Goal: Find specific page/section: Find specific page/section

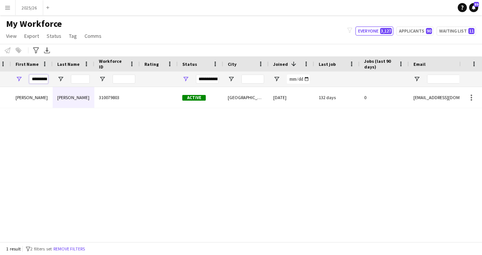
click at [35, 80] on input "*********" at bounding box center [38, 79] width 19 height 9
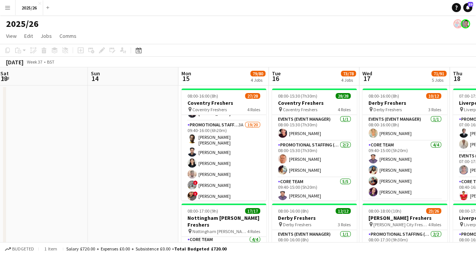
scroll to position [126, 0]
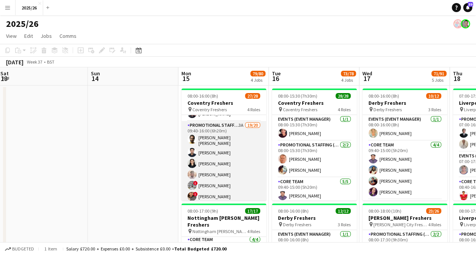
click at [218, 162] on app-card-role "Promotional Staffing (Brand Ambassadors) 3A 19/20 09:40-16:00 (6h20m) [PERSON_N…" at bounding box center [223, 239] width 85 height 237
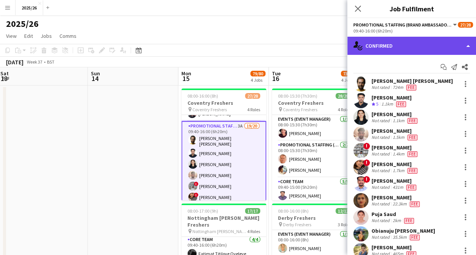
click at [405, 49] on div "single-neutral-actions-check-2 Confirmed" at bounding box center [411, 46] width 129 height 18
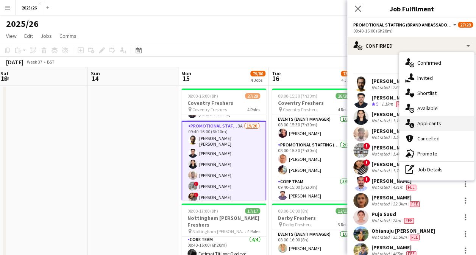
click at [442, 123] on div "single-neutral-actions-information Applicants" at bounding box center [436, 123] width 75 height 15
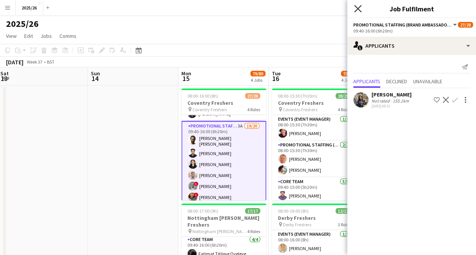
click at [358, 5] on icon "Close pop-in" at bounding box center [357, 8] width 7 height 7
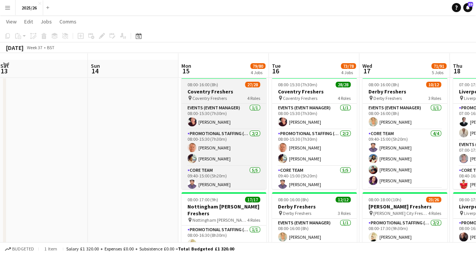
scroll to position [50, 0]
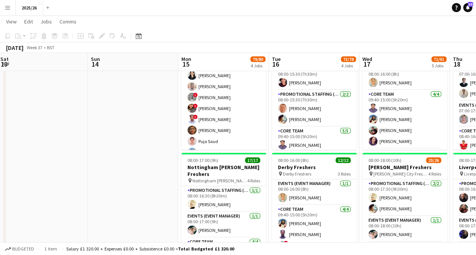
click at [224, 114] on app-card-role "Promotional Staffing (Brand Ambassadors) 3A 19/20 09:40-16:00 (6h20m) [PERSON_N…" at bounding box center [223, 151] width 85 height 237
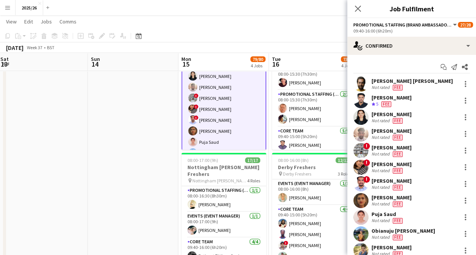
scroll to position [164, 0]
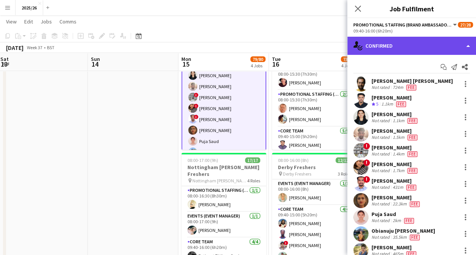
click at [428, 39] on div "single-neutral-actions-check-2 Confirmed" at bounding box center [411, 46] width 129 height 18
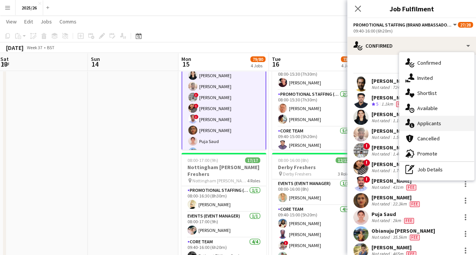
click at [424, 126] on div "single-neutral-actions-information Applicants" at bounding box center [436, 123] width 75 height 15
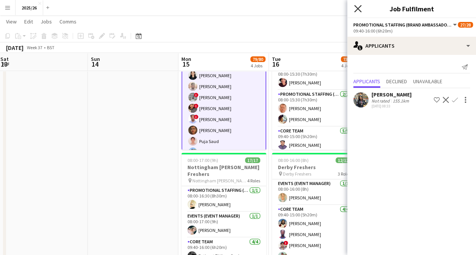
click at [357, 11] on icon "Close pop-in" at bounding box center [357, 8] width 7 height 7
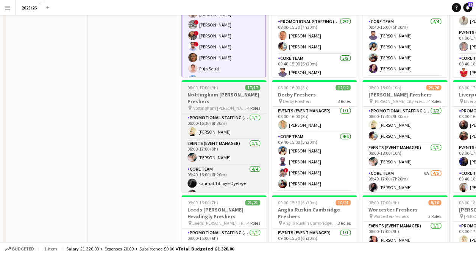
scroll to position [0, 0]
